Goal: Navigation & Orientation: Find specific page/section

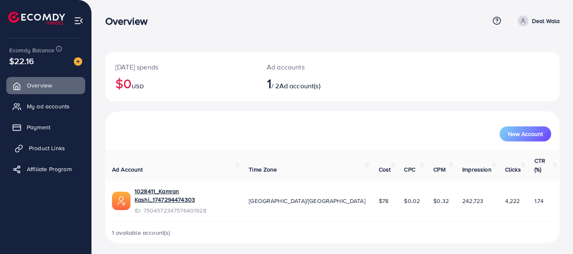
click at [42, 145] on span "Product Links" at bounding box center [47, 148] width 36 height 8
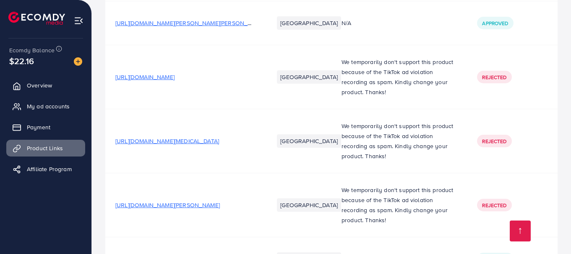
scroll to position [760, 0]
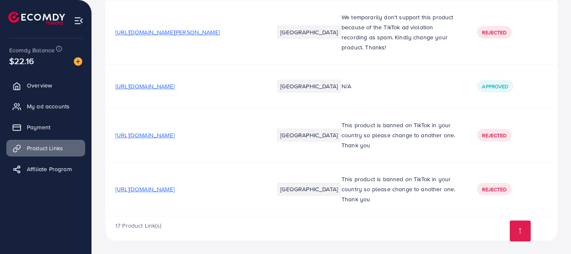
click at [174, 187] on span "[URL][DOMAIN_NAME]" at bounding box center [144, 189] width 59 height 8
click at [37, 98] on ul "Overview My ad accounts Payment Product Links Affiliate Program" at bounding box center [45, 130] width 91 height 113
click at [38, 109] on span "My ad accounts" at bounding box center [50, 106] width 43 height 8
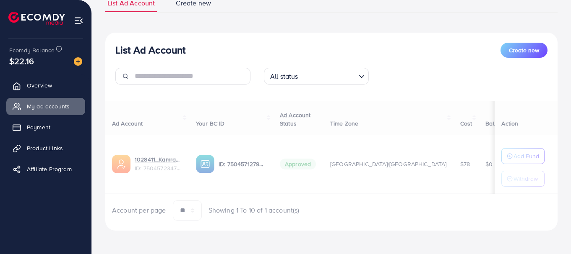
scroll to position [70, 0]
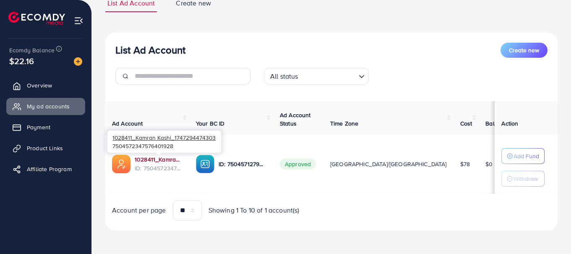
click at [163, 158] on link "1028411_Kamran Kashi_1747294474303" at bounding box center [159, 160] width 48 height 8
click at [153, 157] on link "1028411_Kamran Kashi_1747294474303" at bounding box center [159, 160] width 48 height 8
